Goal: Transaction & Acquisition: Obtain resource

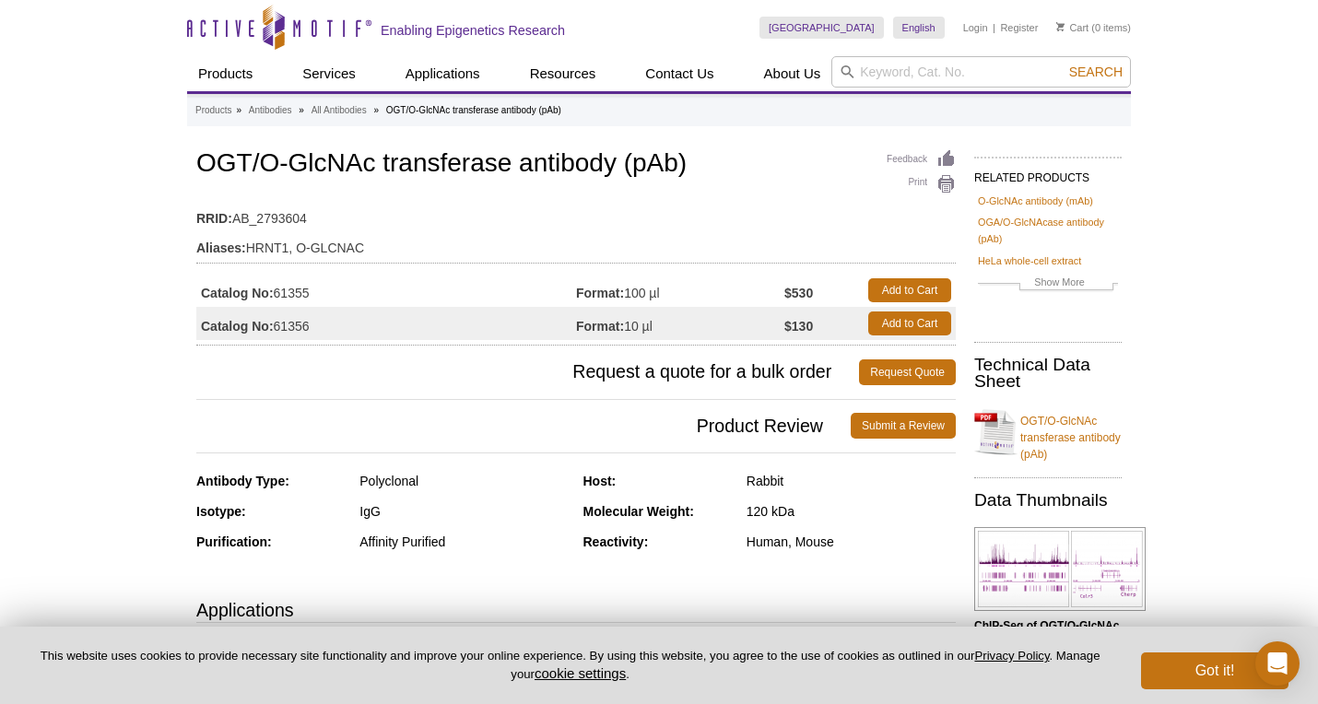
click at [300, 291] on td "Catalog No: 61355" at bounding box center [386, 290] width 380 height 33
copy td "61355"
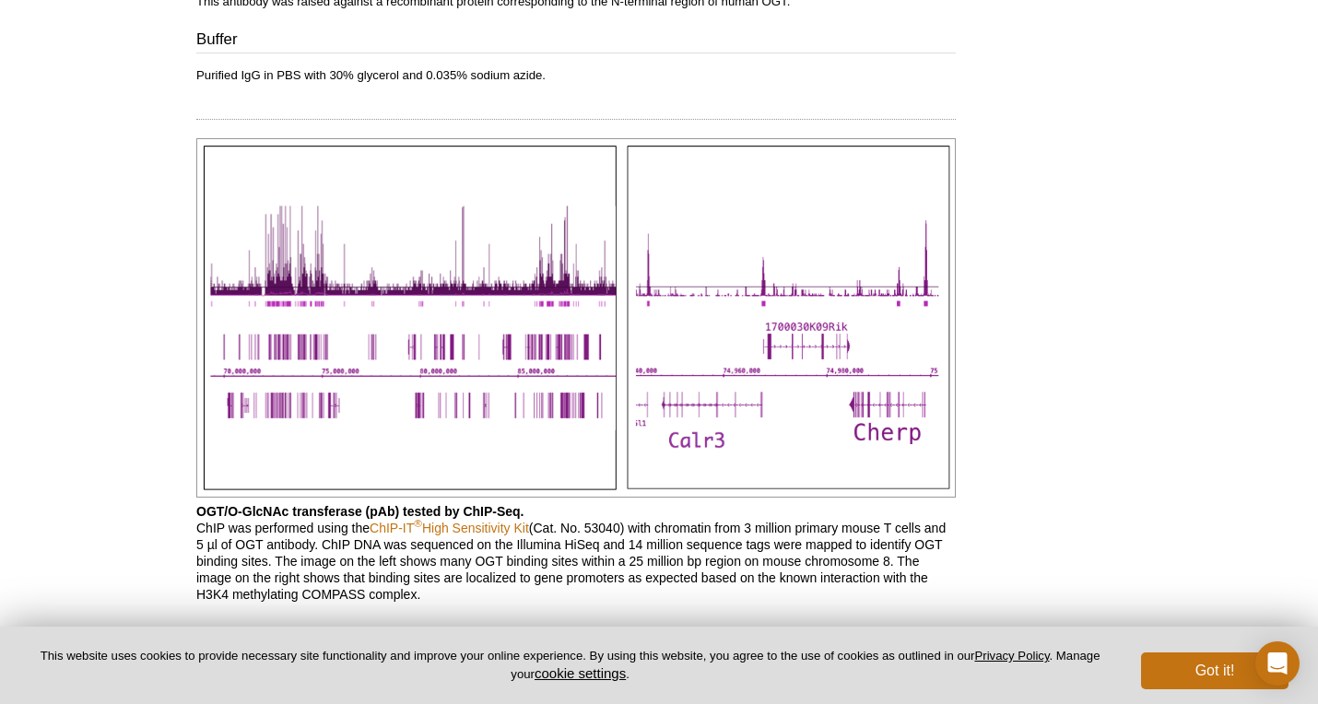
scroll to position [1062, 0]
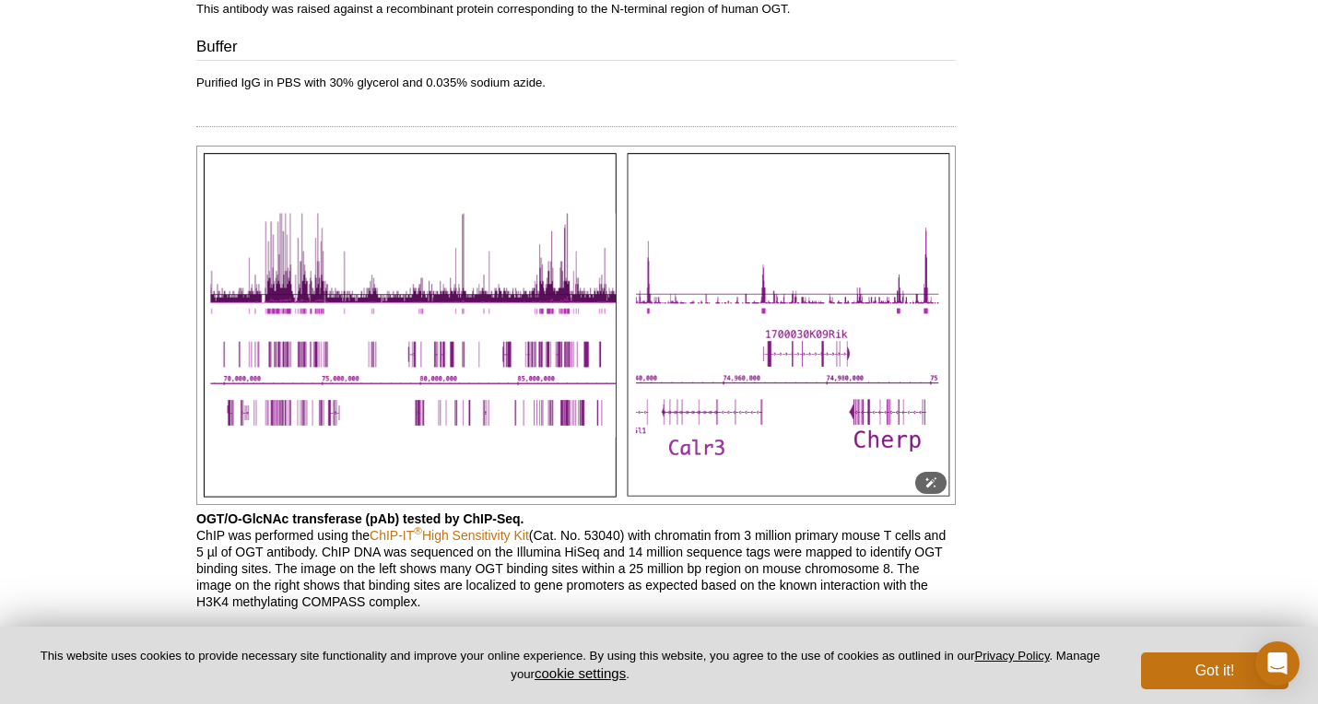
click at [445, 262] on img at bounding box center [576, 326] width 760 height 360
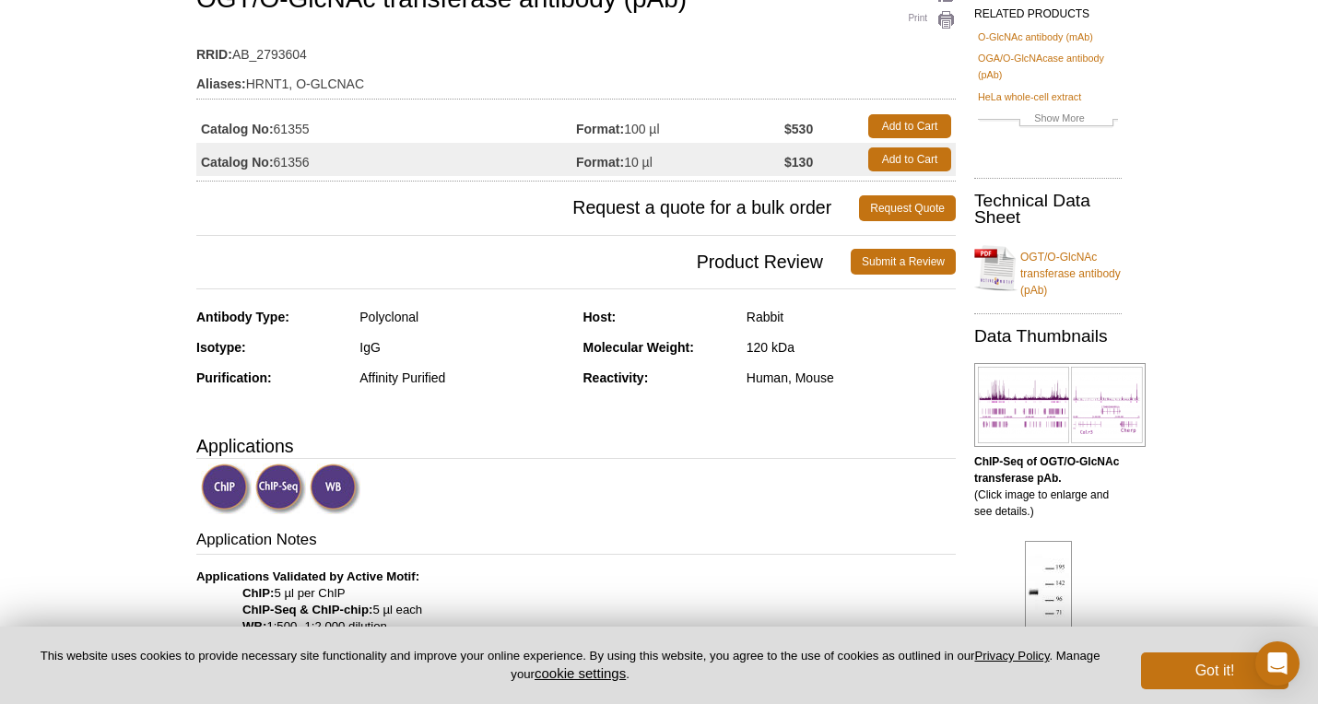
scroll to position [166, 0]
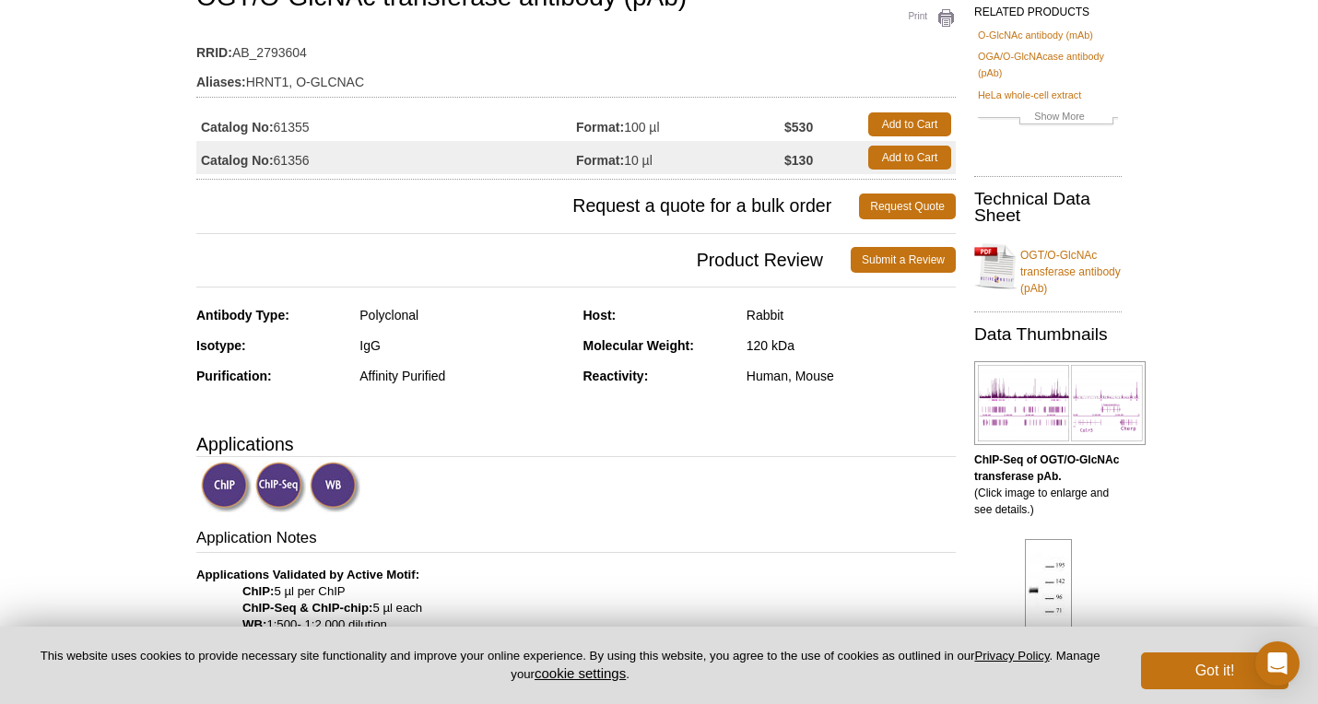
copy td "61355"
click at [491, 192] on h3 "Request a quote for a bulk order Request Quote" at bounding box center [576, 206] width 760 height 44
